Goal: Find specific page/section: Find specific page/section

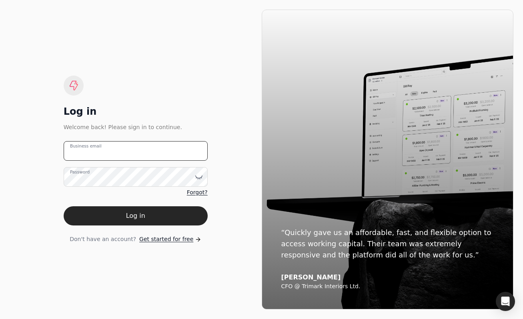
click at [150, 153] on email "Business email" at bounding box center [136, 151] width 144 height 20
type email "[PERSON_NAME][EMAIL_ADDRESS][DOMAIN_NAME]"
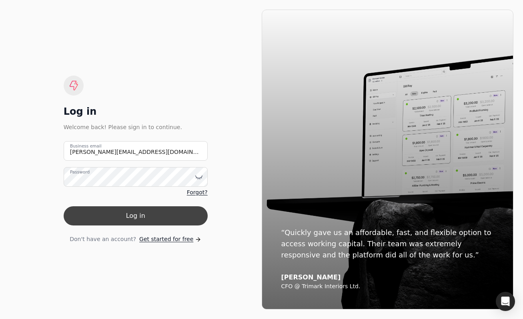
click at [141, 213] on button "Log in" at bounding box center [136, 216] width 144 height 19
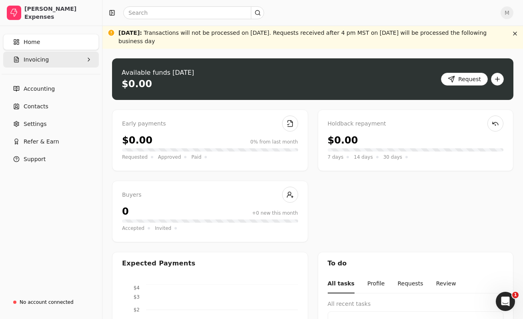
click at [65, 61] on button "Invoicing" at bounding box center [51, 60] width 96 height 16
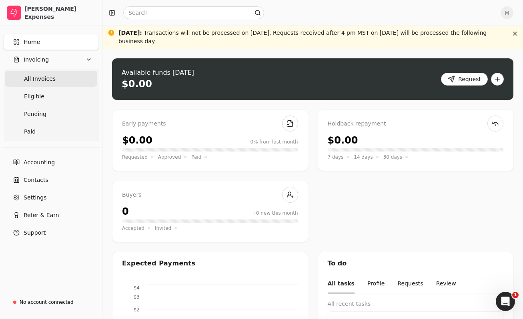
click at [54, 78] on Invoices "All Invoices" at bounding box center [51, 79] width 92 height 16
